Goal: Task Accomplishment & Management: Manage account settings

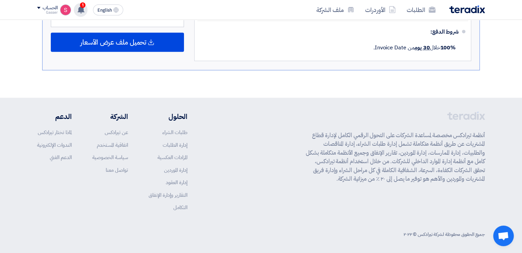
click at [77, 6] on div "1 تم نشر طلب عروض أسعار جديد - شاهد التفاصيل 2 minutes ago تم مشاهدة العرض المق…" at bounding box center [81, 10] width 14 height 14
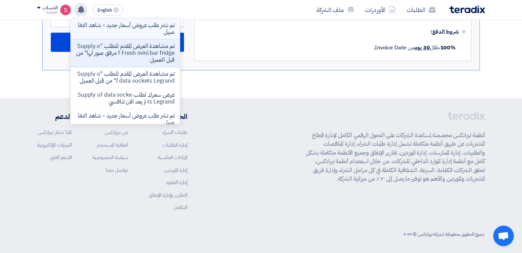
click at [147, 29] on p "تم نشر طلب عروض أسعار جديد - شاهد التفاصيل" at bounding box center [125, 29] width 98 height 14
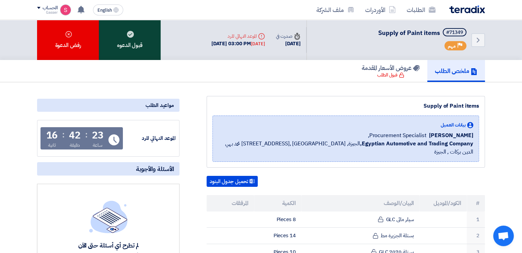
click at [138, 44] on div "قبول الدعوه" at bounding box center [130, 40] width 62 height 40
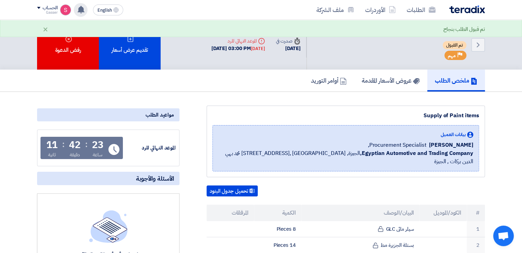
click at [84, 13] on div "تم نشر طلب عروض أسعار جديد - شاهد التفاصيل 2 minutes ago تم مشاهدة العرض المقدم…" at bounding box center [81, 10] width 14 height 14
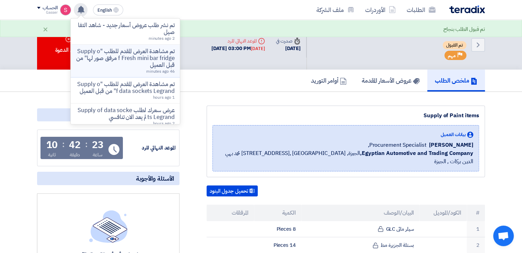
click at [166, 62] on p "تم مشاهدة العرض المقدم للطلب "Supply of Fresh mini bar fridge مرفق صور لها" من …" at bounding box center [125, 58] width 98 height 21
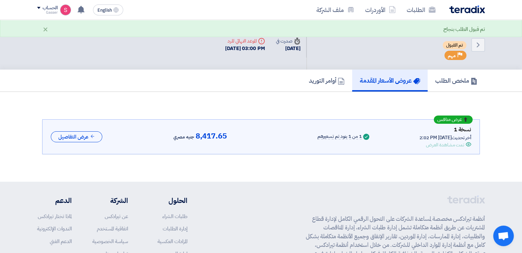
scroll to position [9, 0]
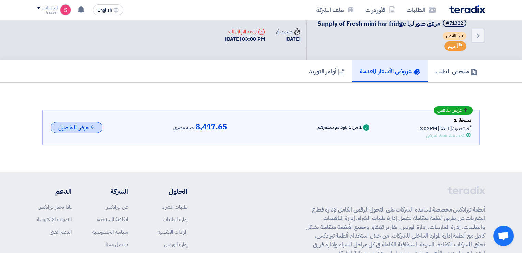
click at [86, 122] on button "عرض التفاصيل" at bounding box center [77, 127] width 52 height 11
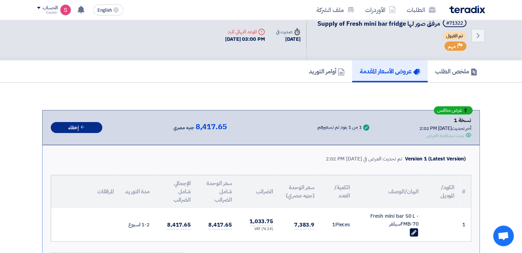
scroll to position [170, 0]
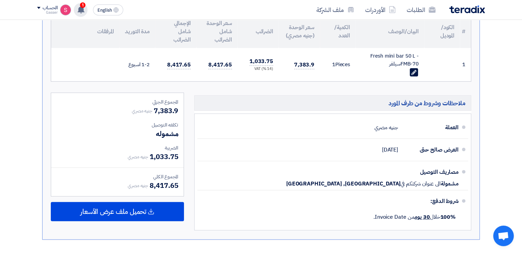
click at [87, 9] on div "1 تم مشاهدة العرض المقدم للطلب "Supply of Energizer AAA batteries" من قبل العمي…" at bounding box center [81, 10] width 14 height 14
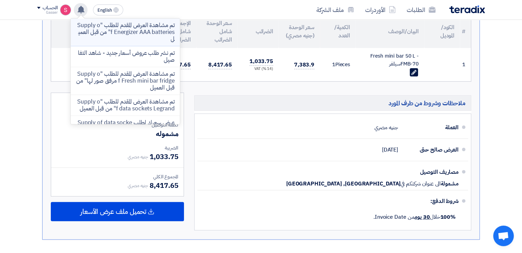
click at [127, 32] on p "تم مشاهدة العرض المقدم للطلب "Supply of Energizer AAA batteries" من قبل العميل" at bounding box center [125, 32] width 98 height 21
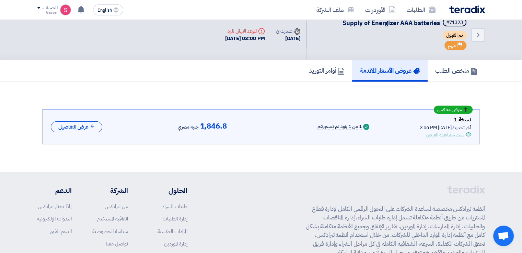
scroll to position [9, 0]
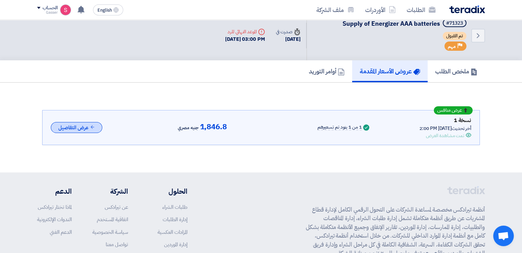
click at [85, 128] on button "عرض التفاصيل" at bounding box center [77, 127] width 52 height 11
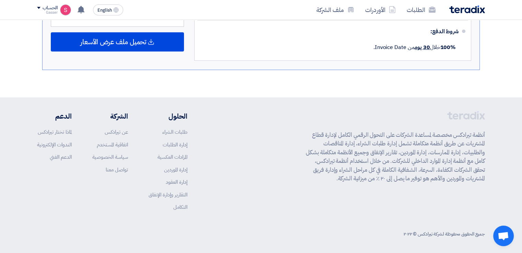
scroll to position [0, 0]
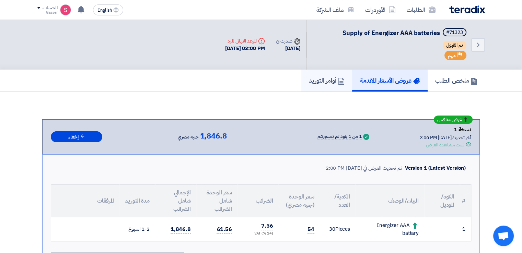
click at [329, 78] on h5 "أوامر التوريد" at bounding box center [327, 81] width 36 height 8
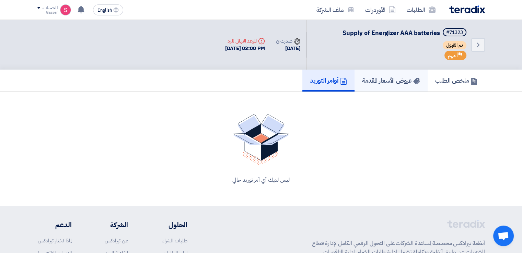
click at [396, 78] on h5 "عروض الأسعار المقدمة" at bounding box center [391, 81] width 58 height 8
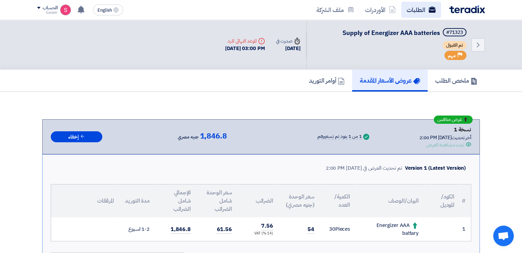
click at [414, 2] on link "الطلبات" at bounding box center [421, 10] width 40 height 16
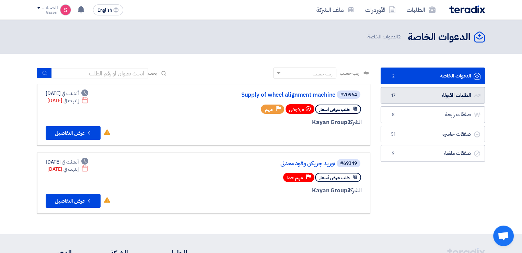
click at [414, 98] on link "الطلبات المقبولة الطلبات المقبولة 17" at bounding box center [433, 95] width 104 height 17
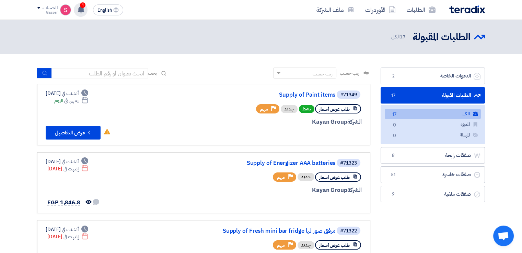
click at [84, 8] on icon at bounding box center [81, 10] width 8 height 8
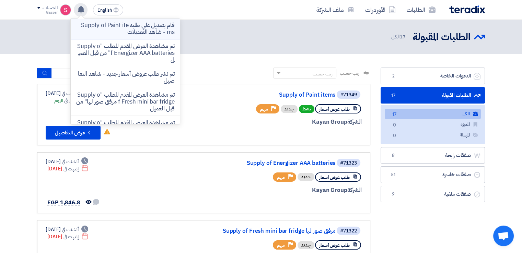
click at [98, 27] on p "قام بتعديل علي طلبه Supply of Paint items - شاهد التعديلات" at bounding box center [125, 29] width 98 height 14
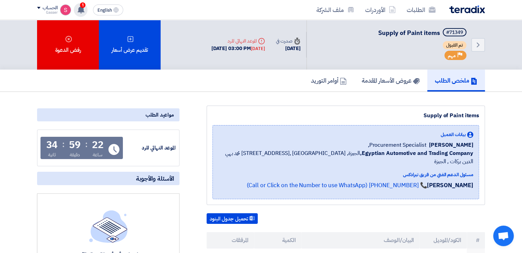
click at [85, 6] on span "1" at bounding box center [82, 4] width 5 height 5
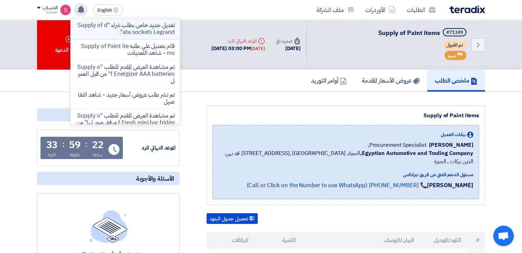
click at [148, 25] on p "تعديل جديد خاص بطلب شراء "Supply of data sockets Legrand"." at bounding box center [125, 29] width 98 height 14
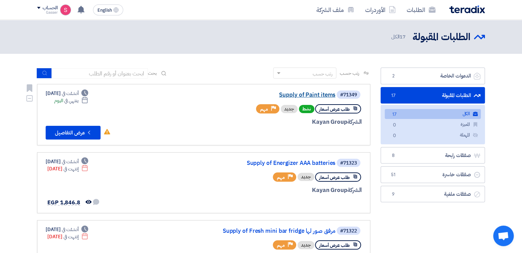
click at [323, 95] on link "Supply of Paint items" at bounding box center [266, 95] width 137 height 6
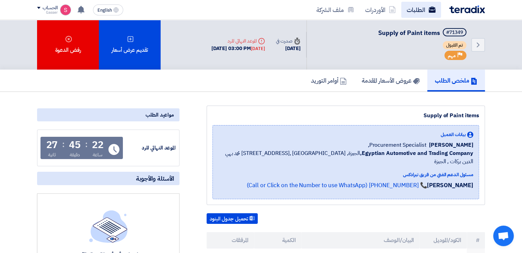
click at [418, 4] on link "الطلبات" at bounding box center [421, 10] width 40 height 16
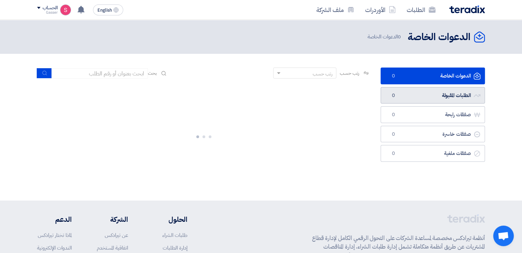
click at [427, 94] on link "الطلبات المقبولة الطلبات المقبولة 0" at bounding box center [433, 95] width 104 height 17
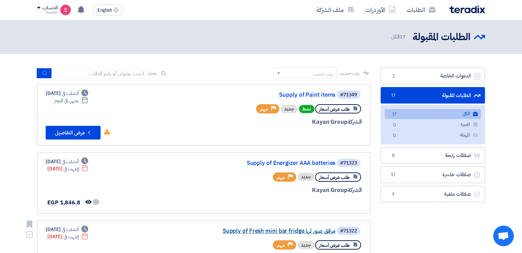
click at [308, 228] on link "Supply of Fresh mini bar fridge مرفق صور لها" at bounding box center [266, 231] width 137 height 6
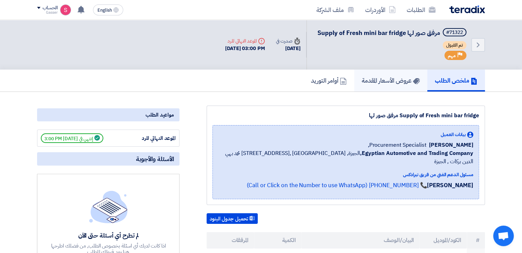
click at [397, 78] on h5 "عروض الأسعار المقدمة" at bounding box center [391, 81] width 58 height 8
